Goal: Information Seeking & Learning: Learn about a topic

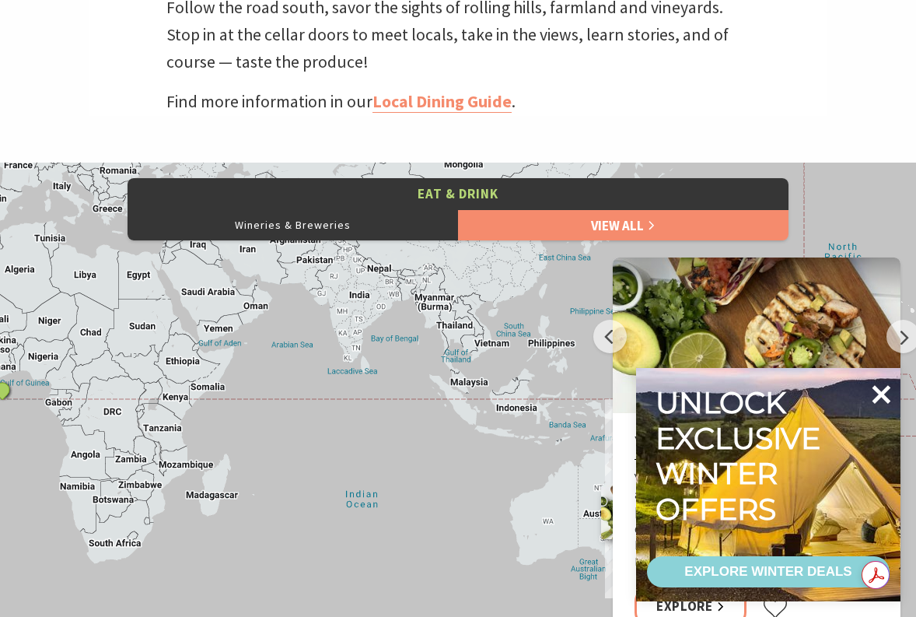
scroll to position [8, 8]
click at [875, 390] on icon at bounding box center [882, 394] width 19 height 19
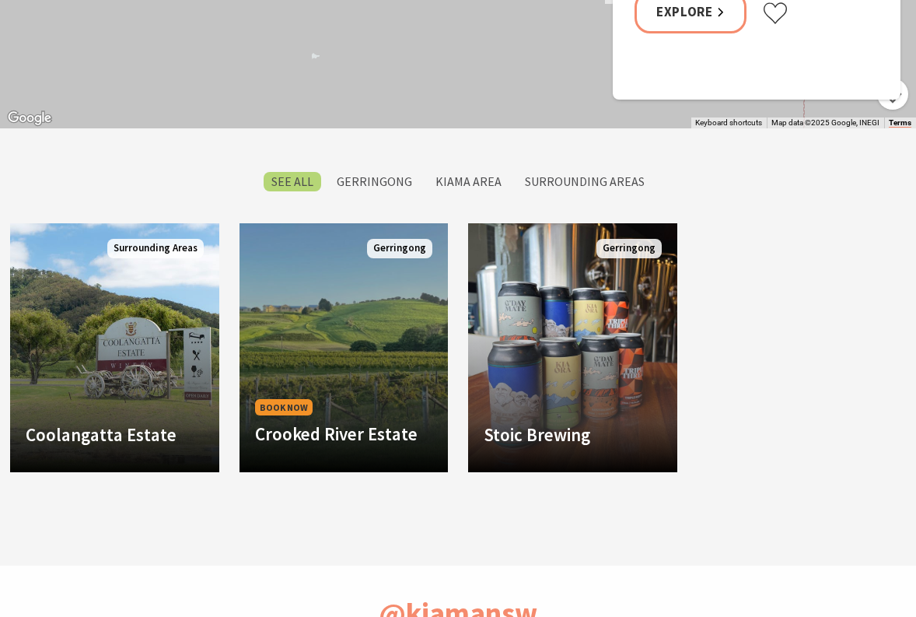
scroll to position [1322, 0]
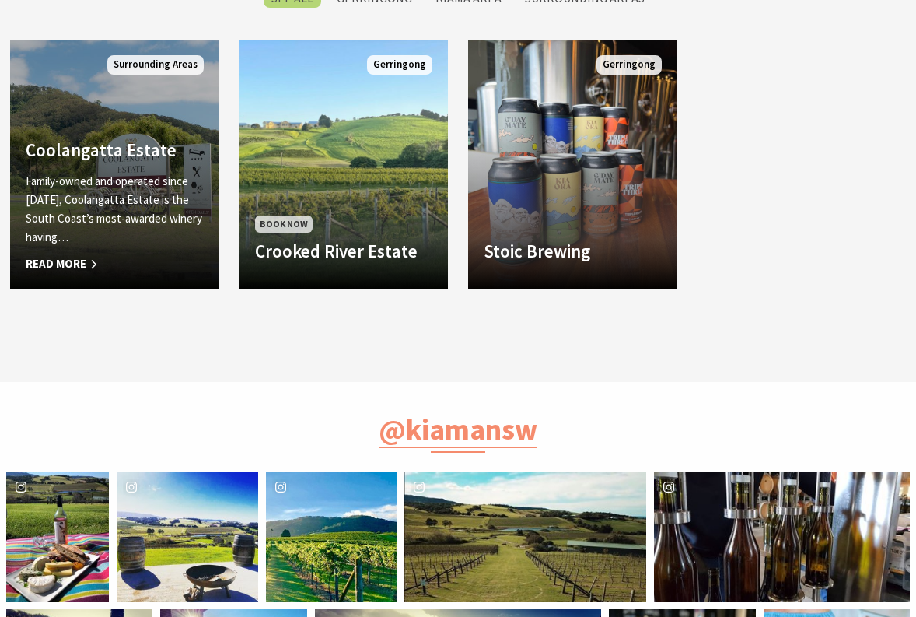
click at [65, 264] on span "Read More" at bounding box center [115, 263] width 178 height 19
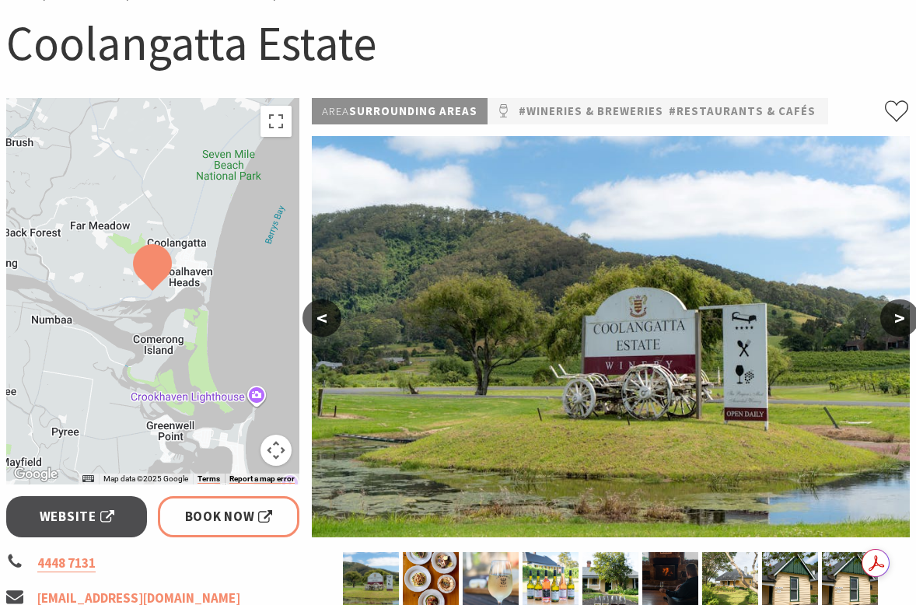
scroll to position [156, 0]
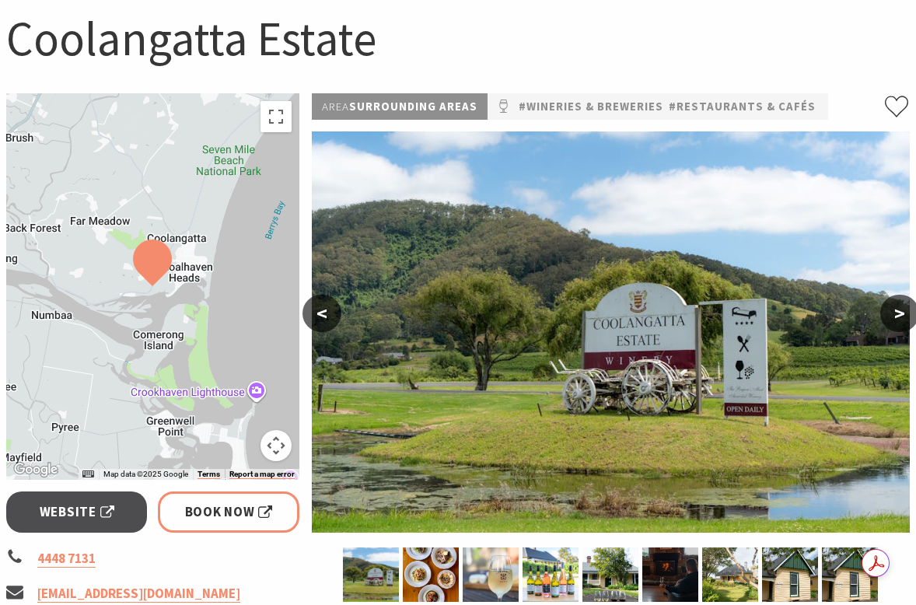
click at [908, 320] on button ">" at bounding box center [899, 313] width 39 height 37
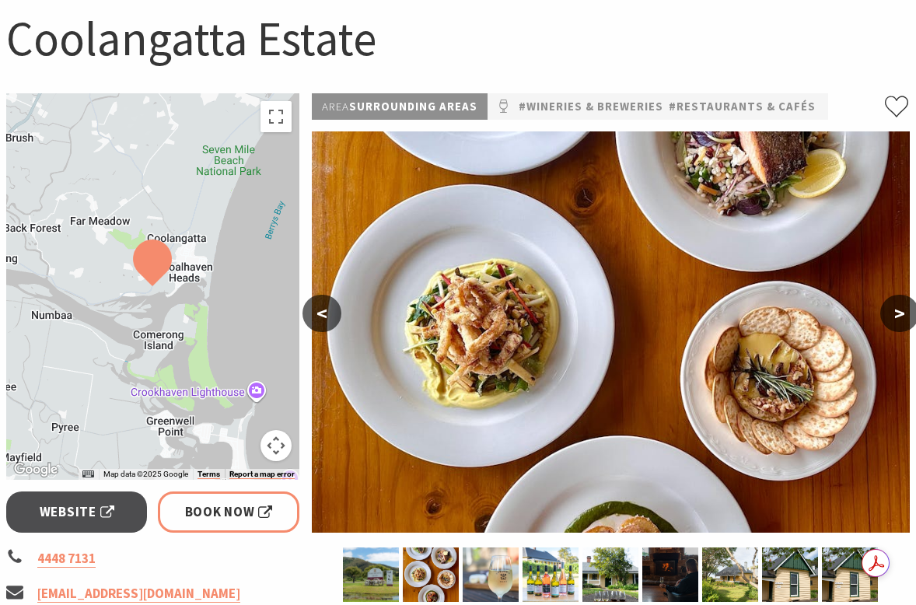
click at [902, 317] on button ">" at bounding box center [899, 313] width 39 height 37
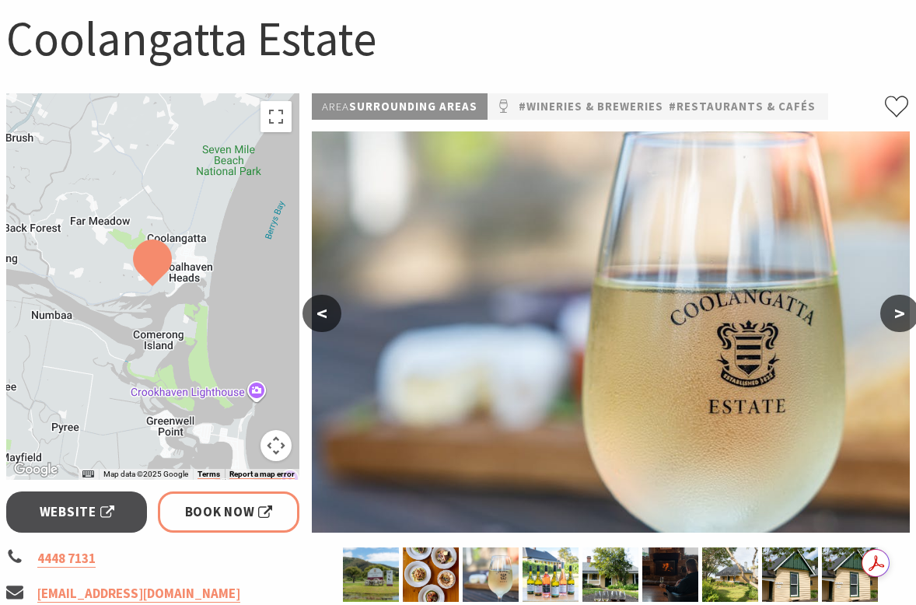
click at [902, 317] on button ">" at bounding box center [899, 313] width 39 height 37
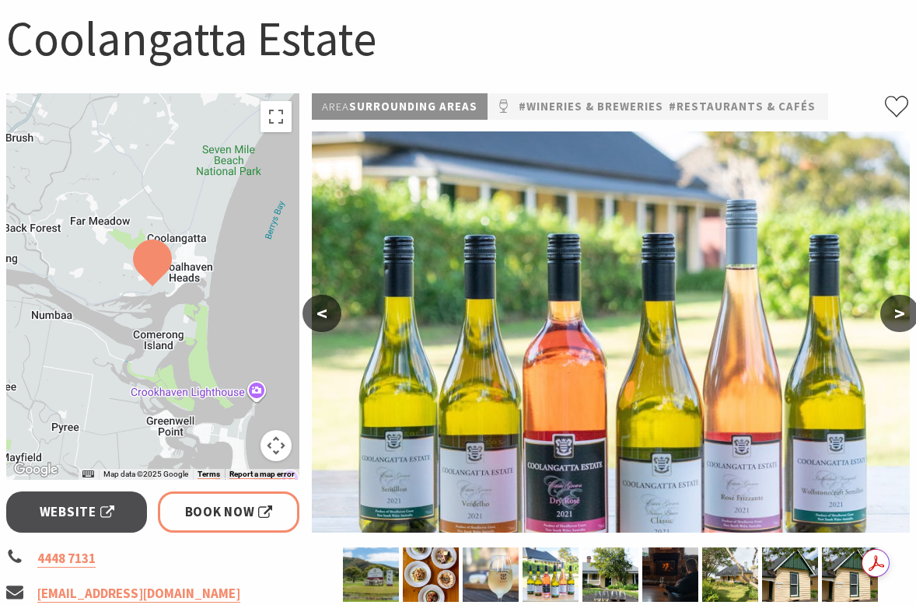
click at [902, 317] on button ">" at bounding box center [899, 313] width 39 height 37
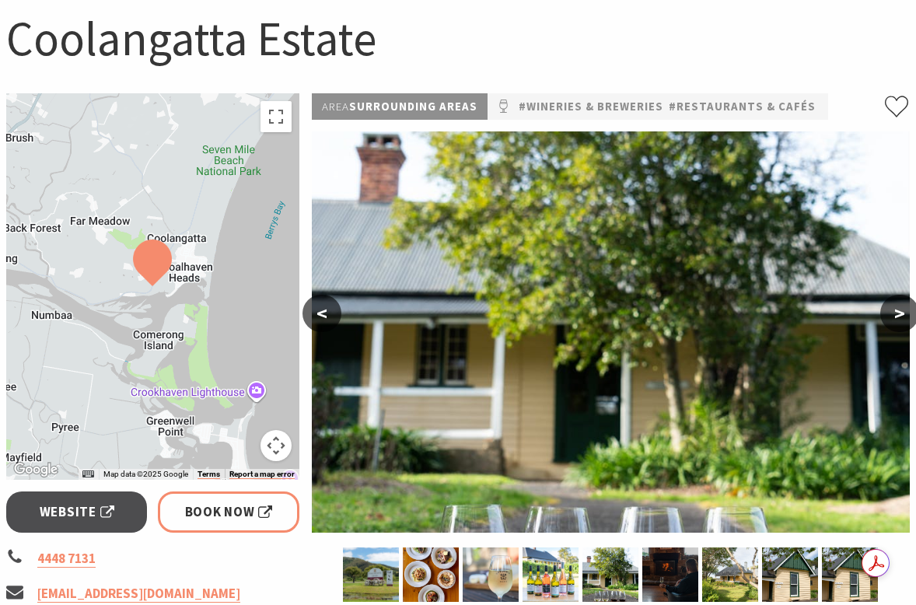
click at [897, 315] on button ">" at bounding box center [899, 313] width 39 height 37
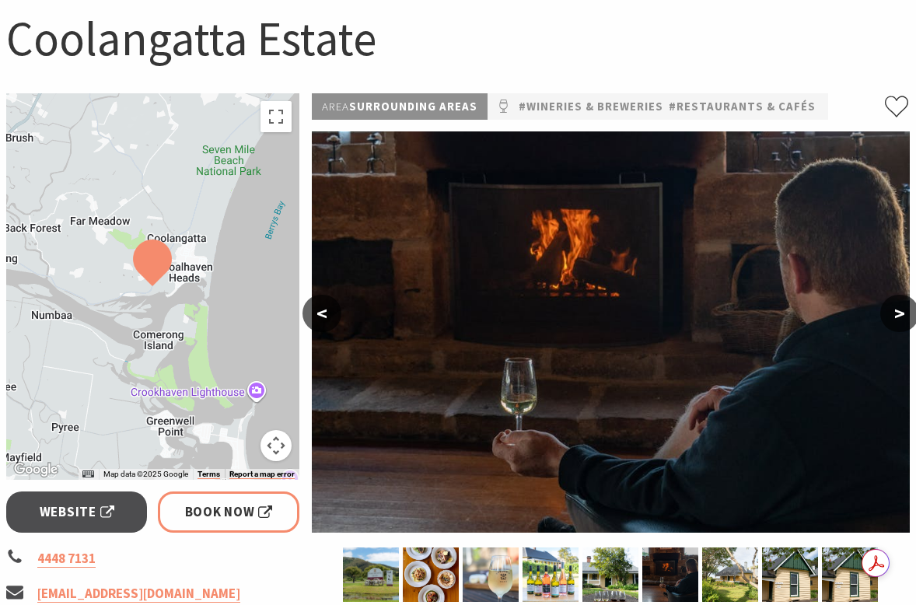
click at [896, 314] on button ">" at bounding box center [899, 313] width 39 height 37
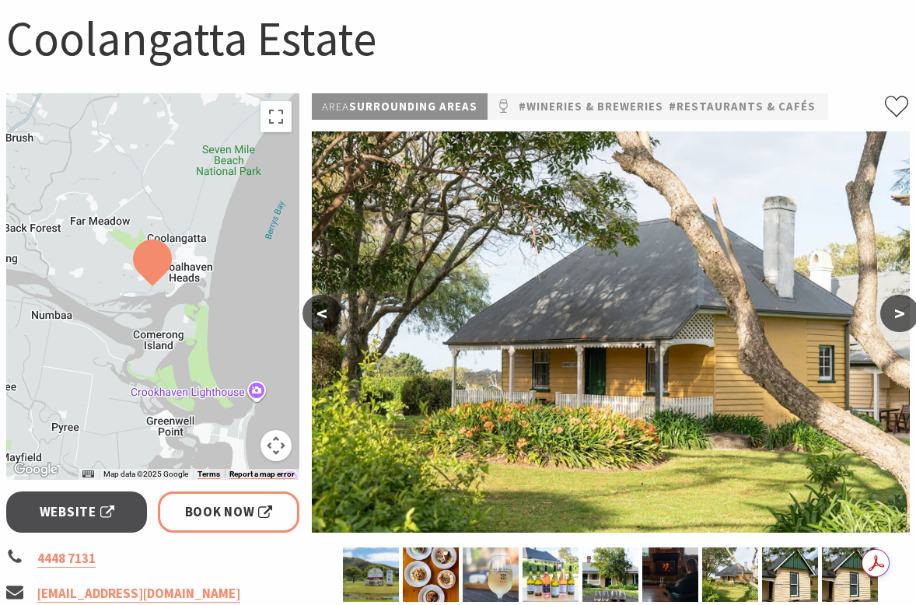
click at [896, 314] on button ">" at bounding box center [899, 313] width 39 height 37
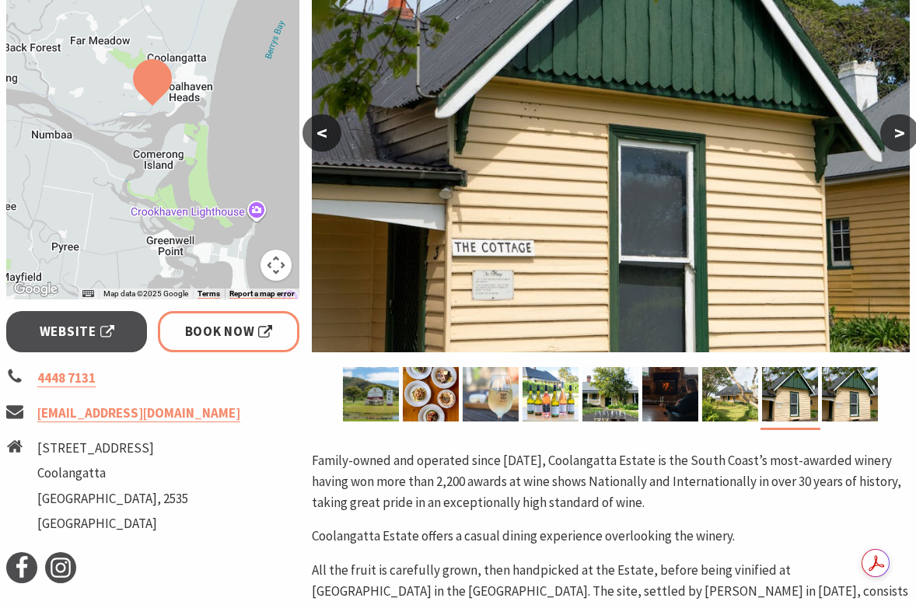
scroll to position [389, 0]
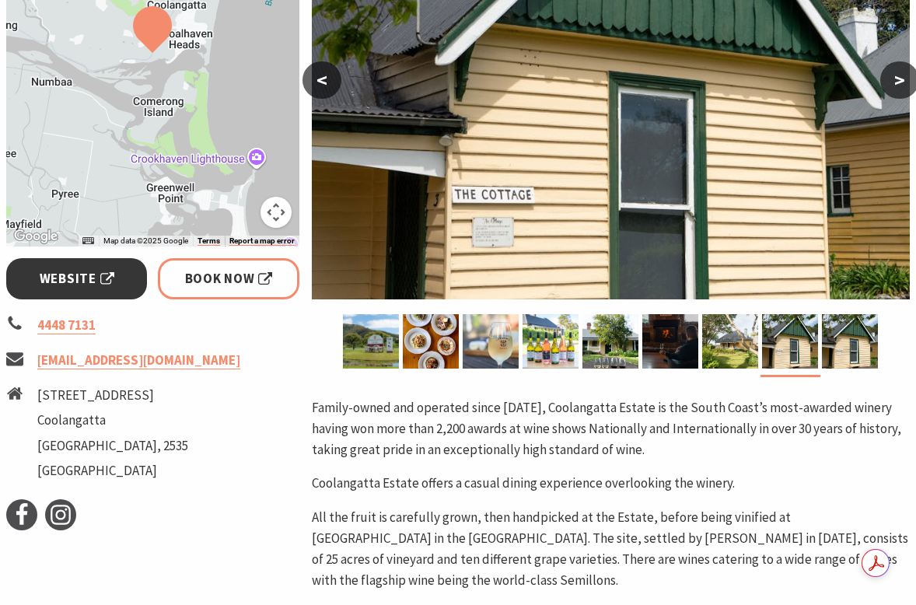
click at [109, 283] on span "Website" at bounding box center [77, 278] width 75 height 21
